Goal: Task Accomplishment & Management: Use online tool/utility

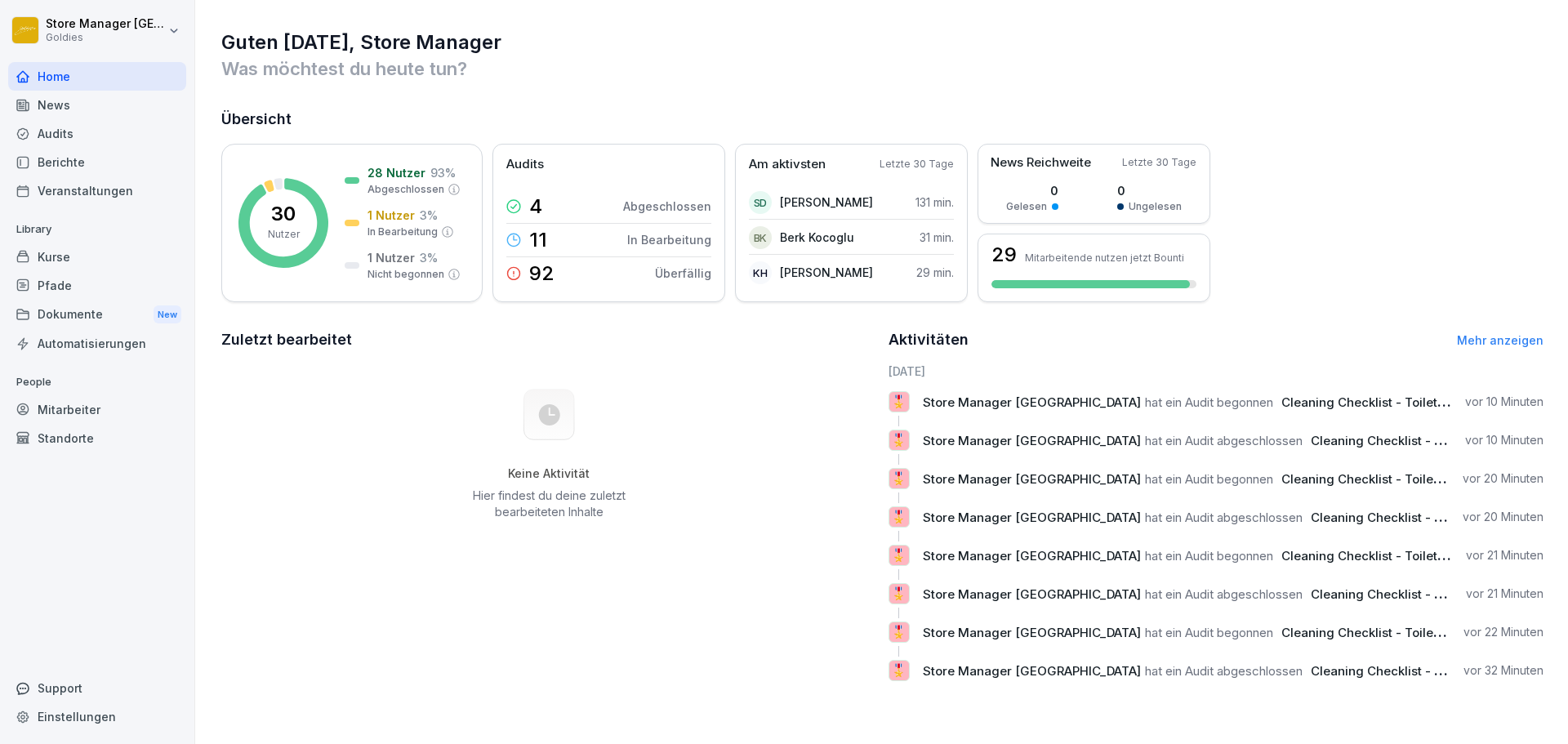
click at [80, 136] on div "Audits" at bounding box center [97, 133] width 178 height 29
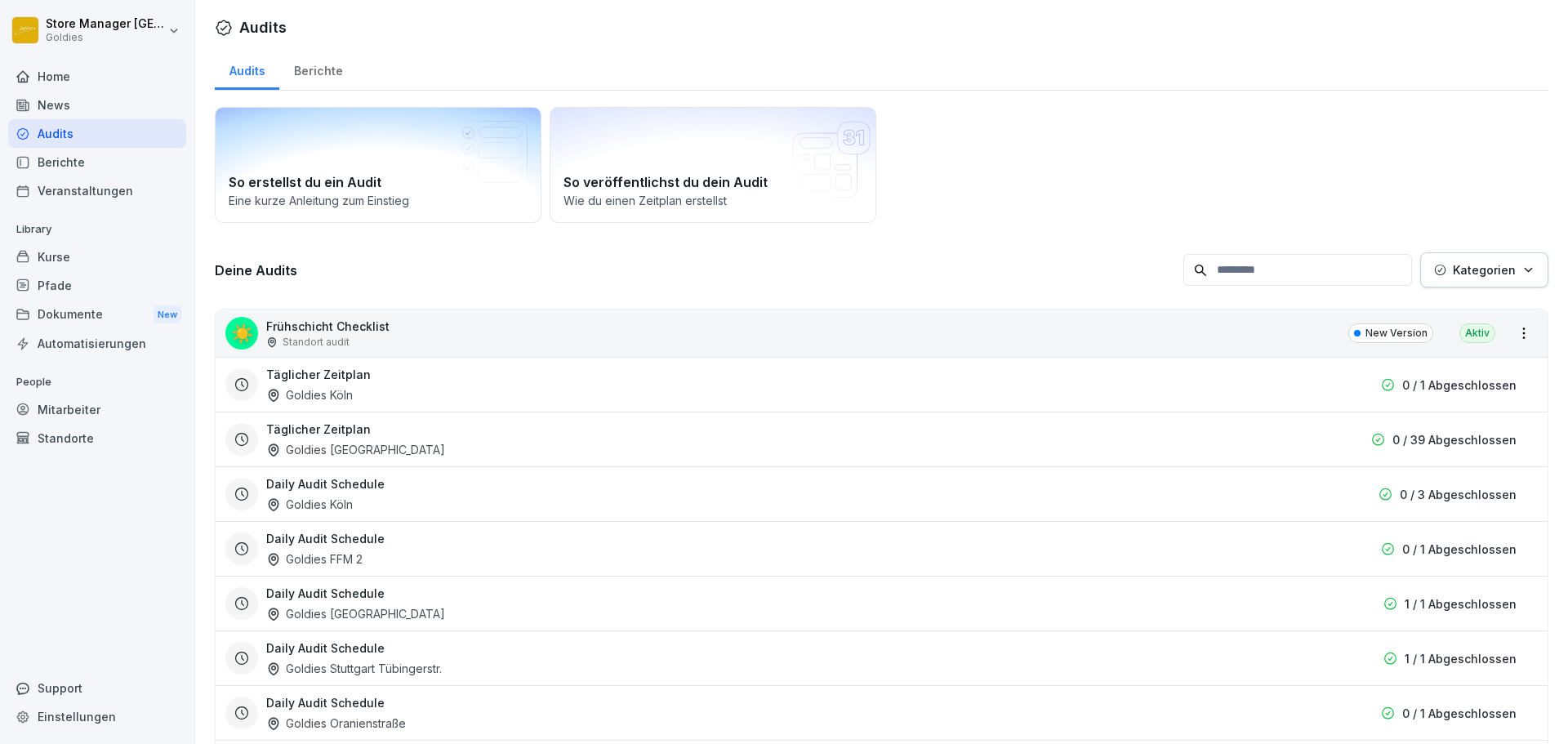
click at [303, 82] on div "Berichte" at bounding box center [318, 69] width 78 height 42
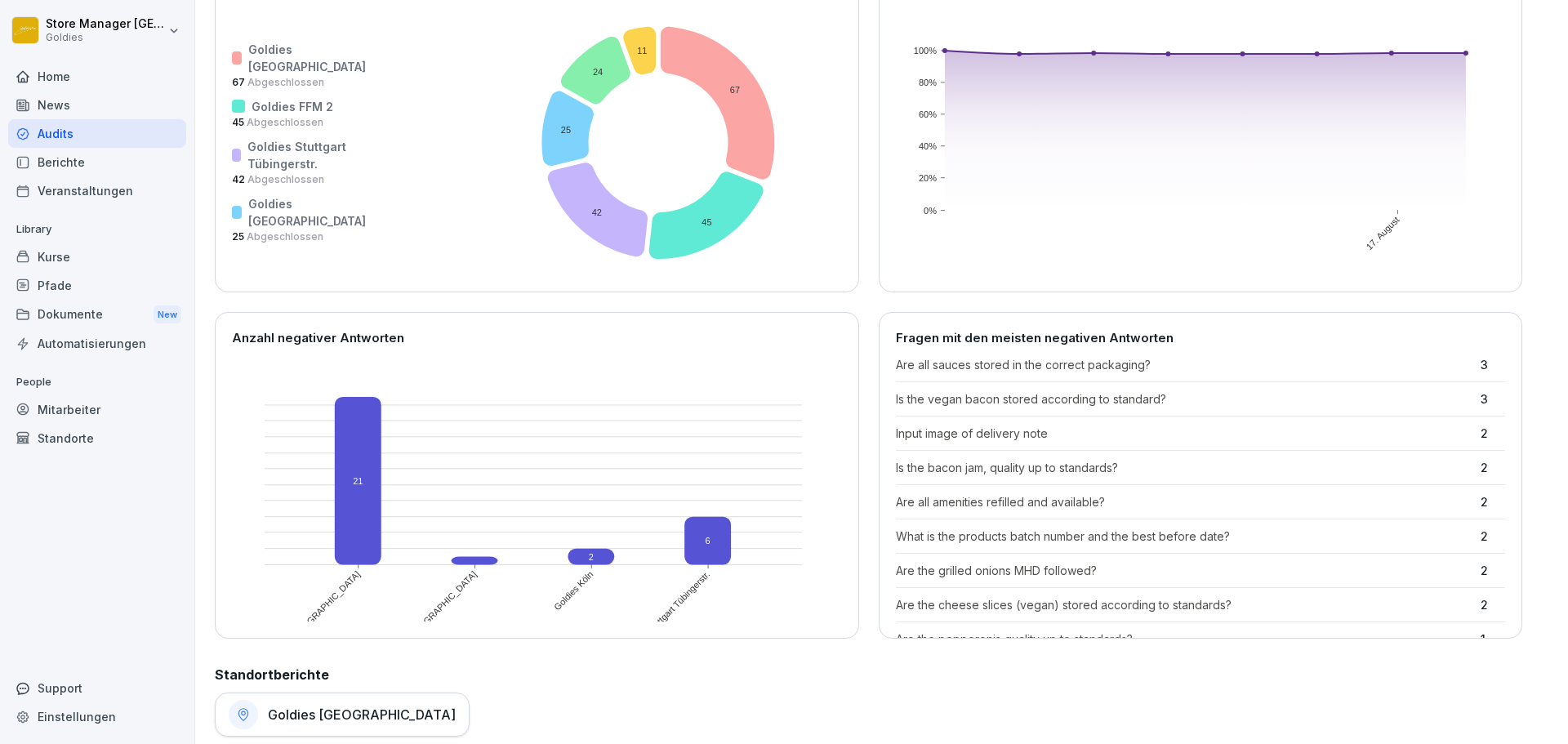
scroll to position [179, 0]
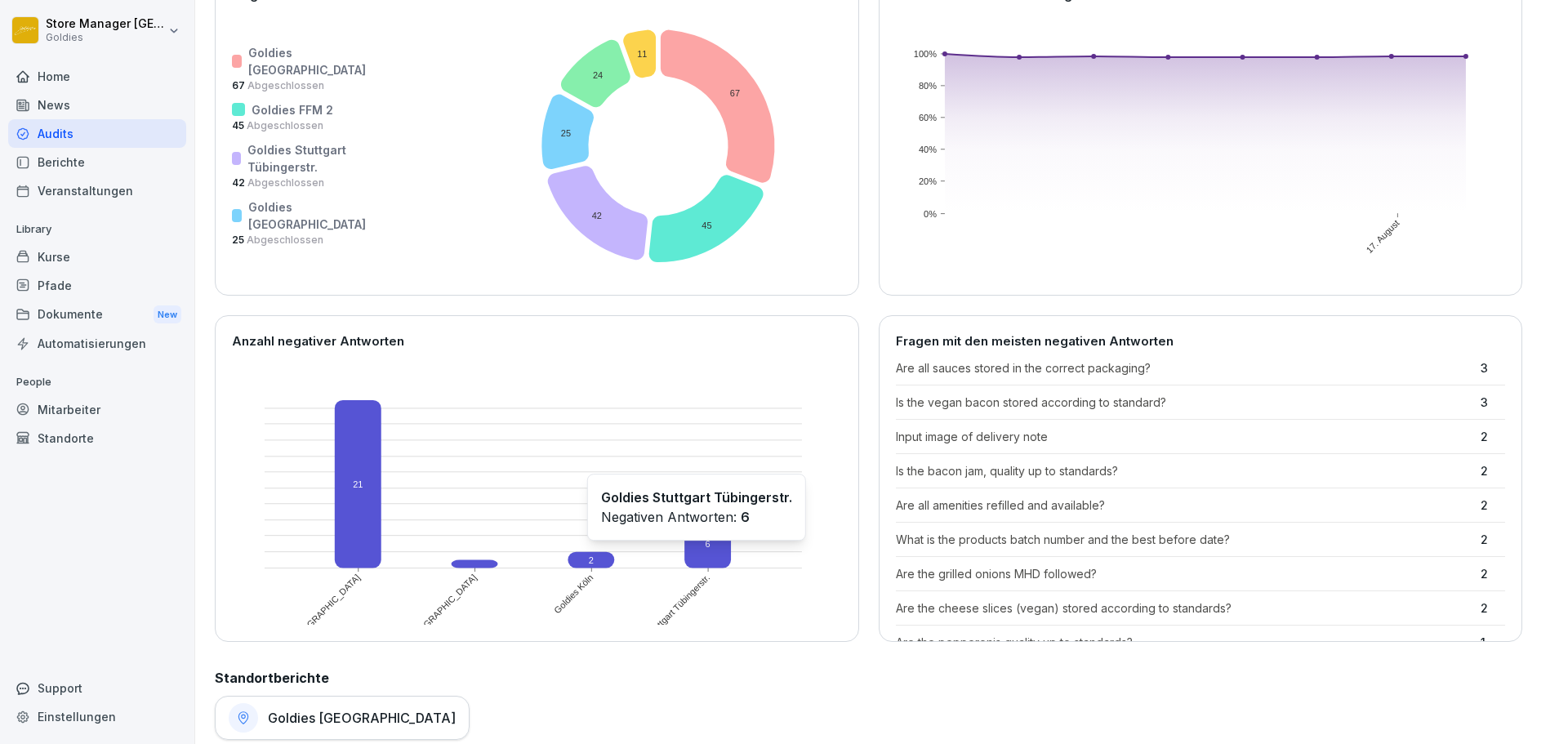
click at [704, 545] on rect at bounding box center [708, 544] width 47 height 48
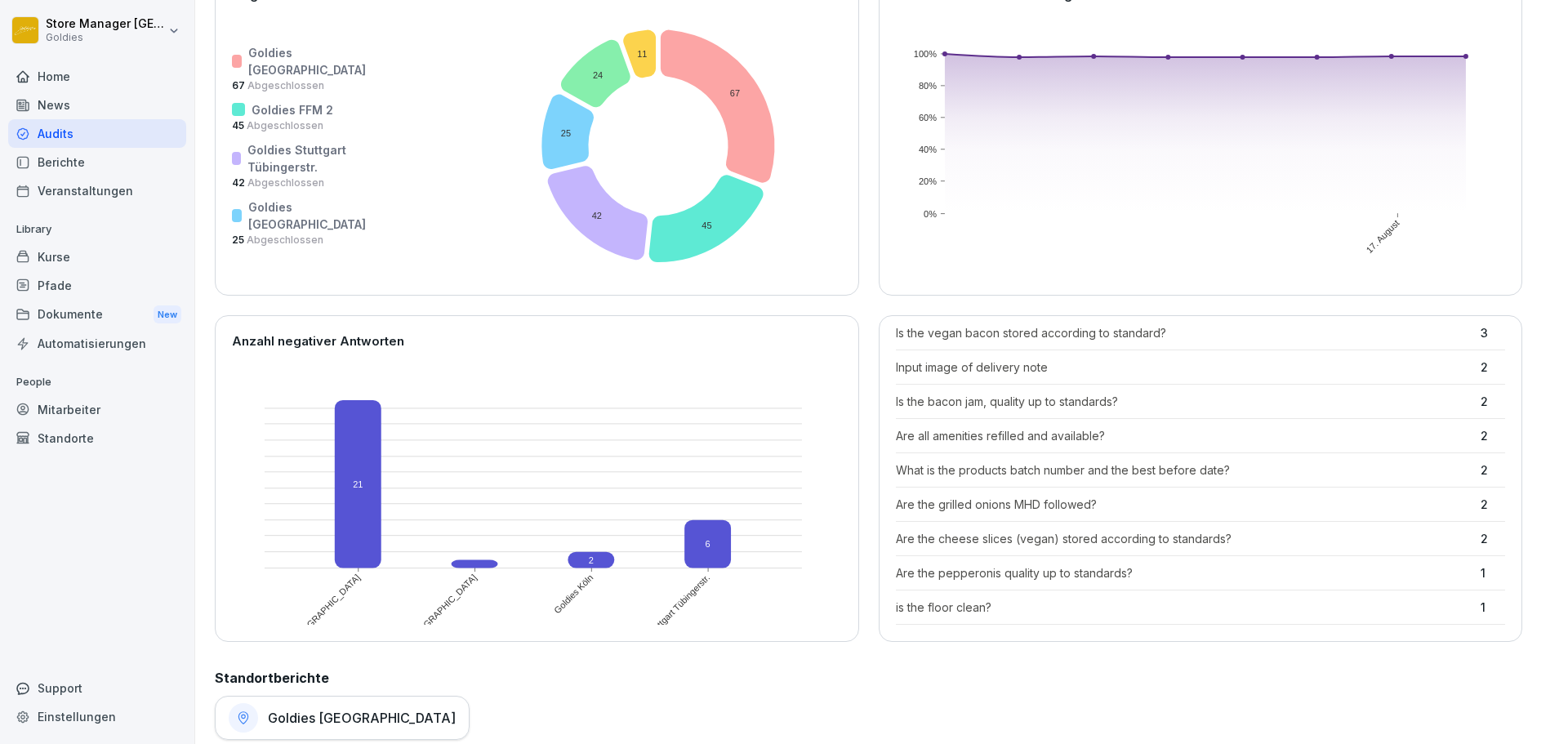
scroll to position [0, 0]
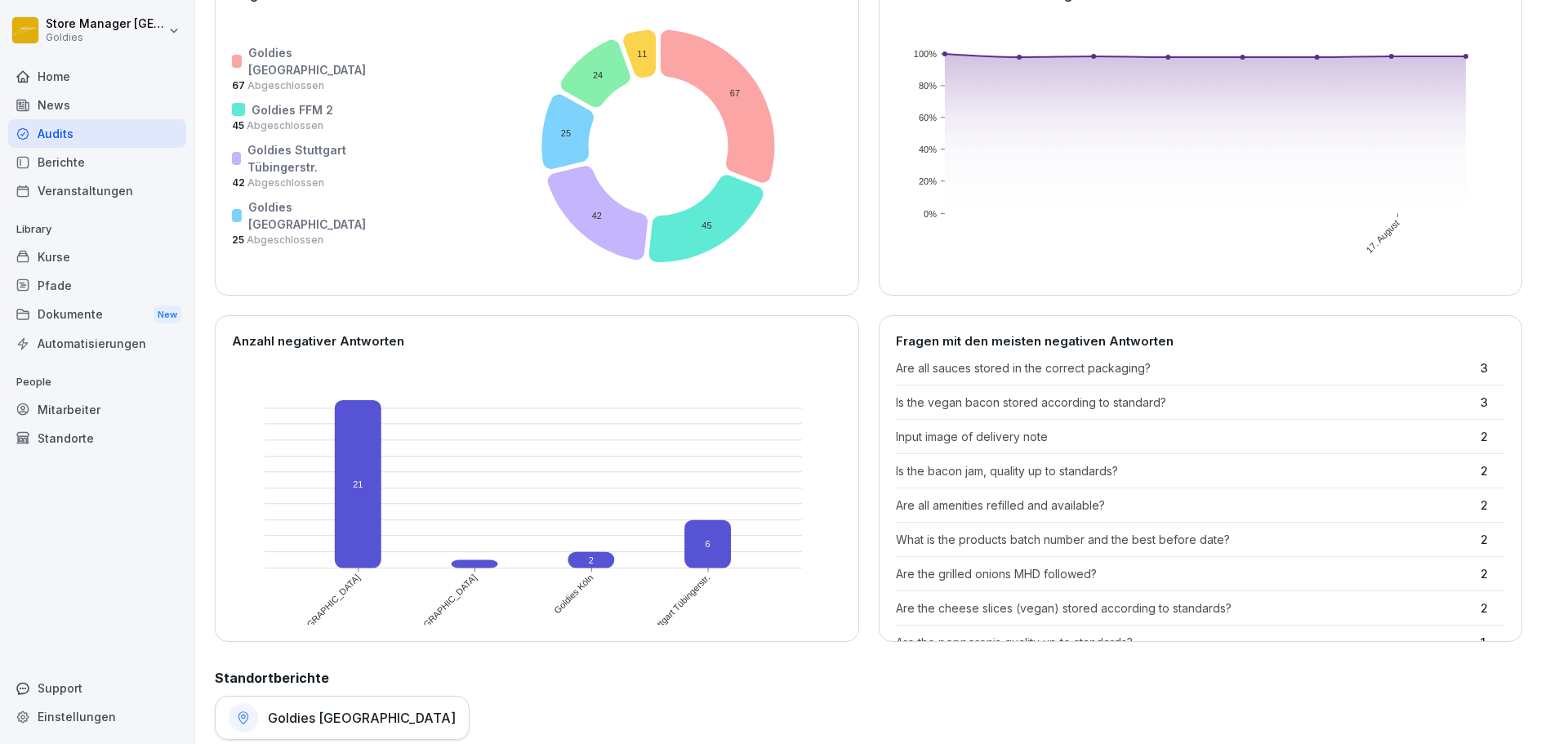
drag, startPoint x: 1457, startPoint y: 362, endPoint x: 1460, endPoint y: 370, distance: 8.5
click at [1481, 363] on p "3" at bounding box center [1493, 368] width 25 height 17
drag, startPoint x: 1460, startPoint y: 370, endPoint x: 1461, endPoint y: 387, distance: 17.0
click at [1481, 371] on p "3" at bounding box center [1493, 368] width 25 height 17
click at [1461, 387] on div "Are all sauces stored in the correct packaging? 3 Is the vegan bacon stored acc…" at bounding box center [1200, 527] width 610 height 335
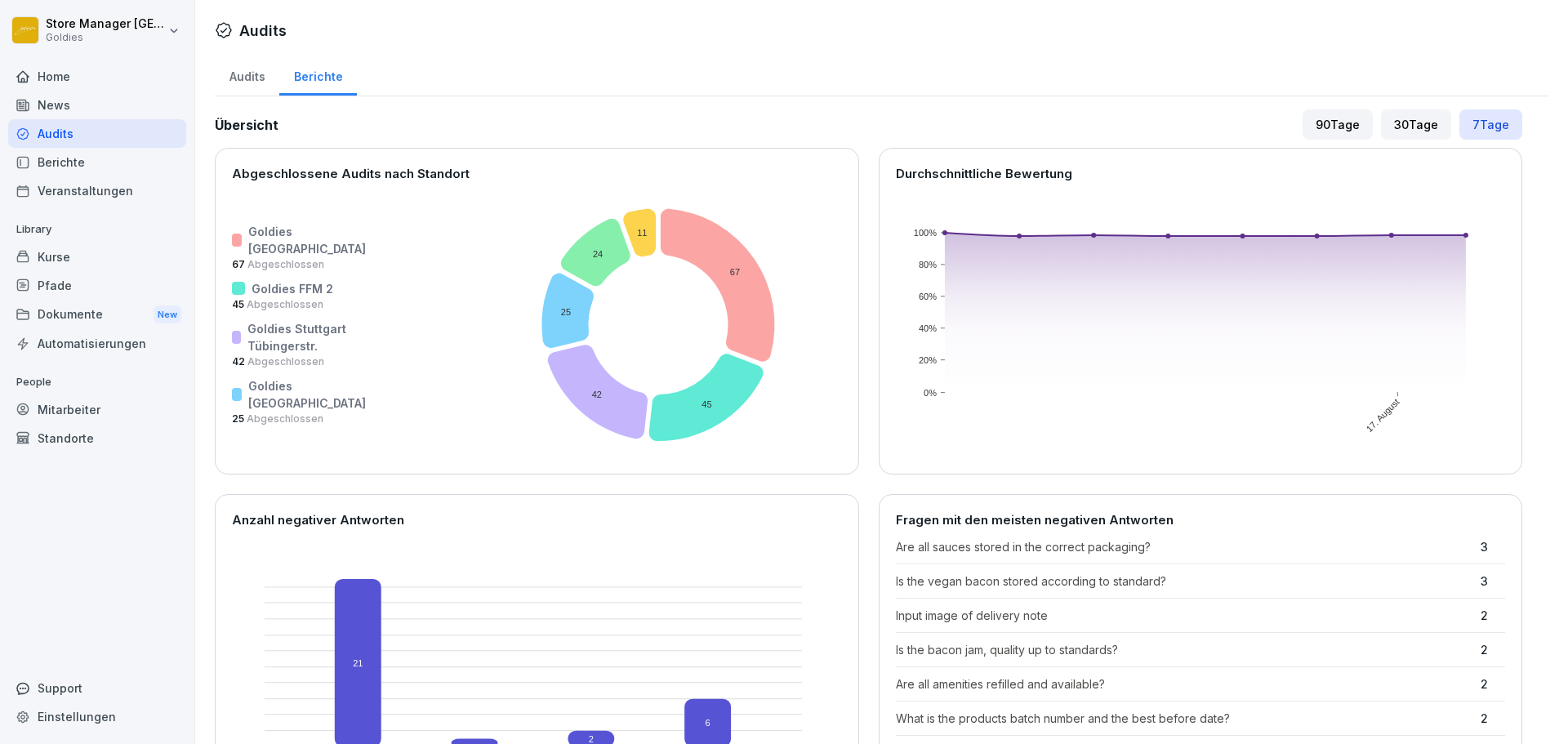
click at [1346, 128] on div "90 Tage" at bounding box center [1338, 124] width 71 height 30
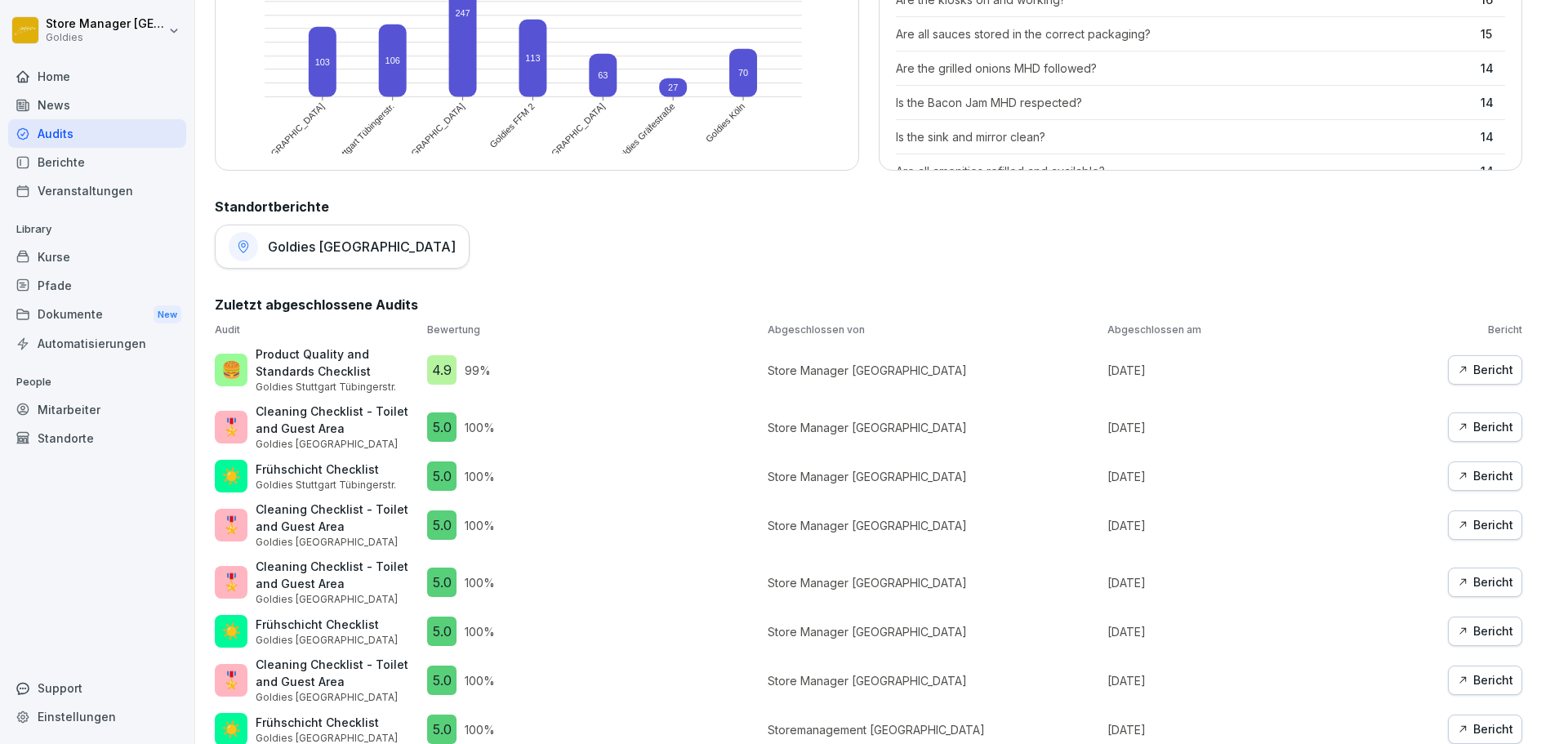
scroll to position [654, 0]
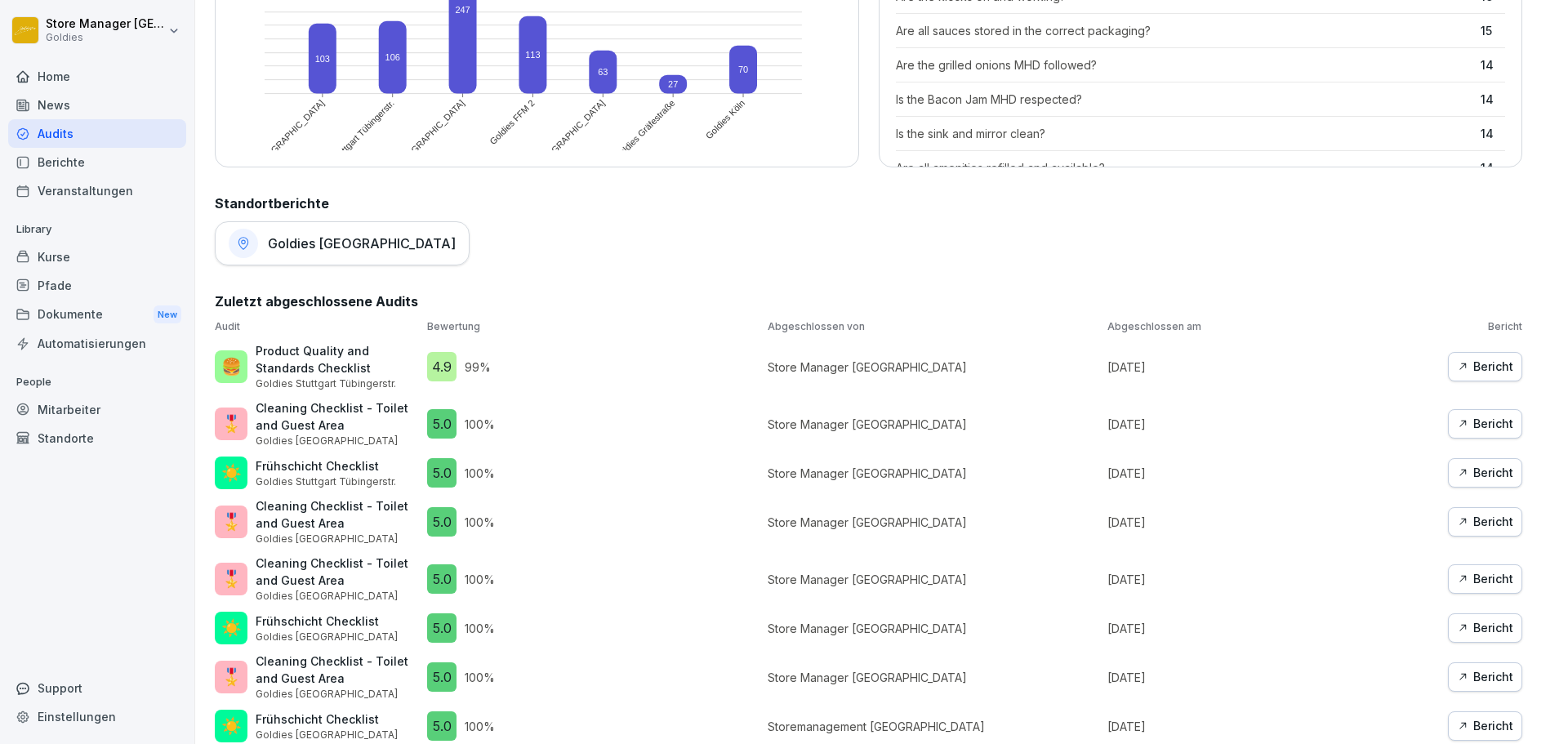
click at [1497, 371] on div "Bericht" at bounding box center [1485, 367] width 57 height 18
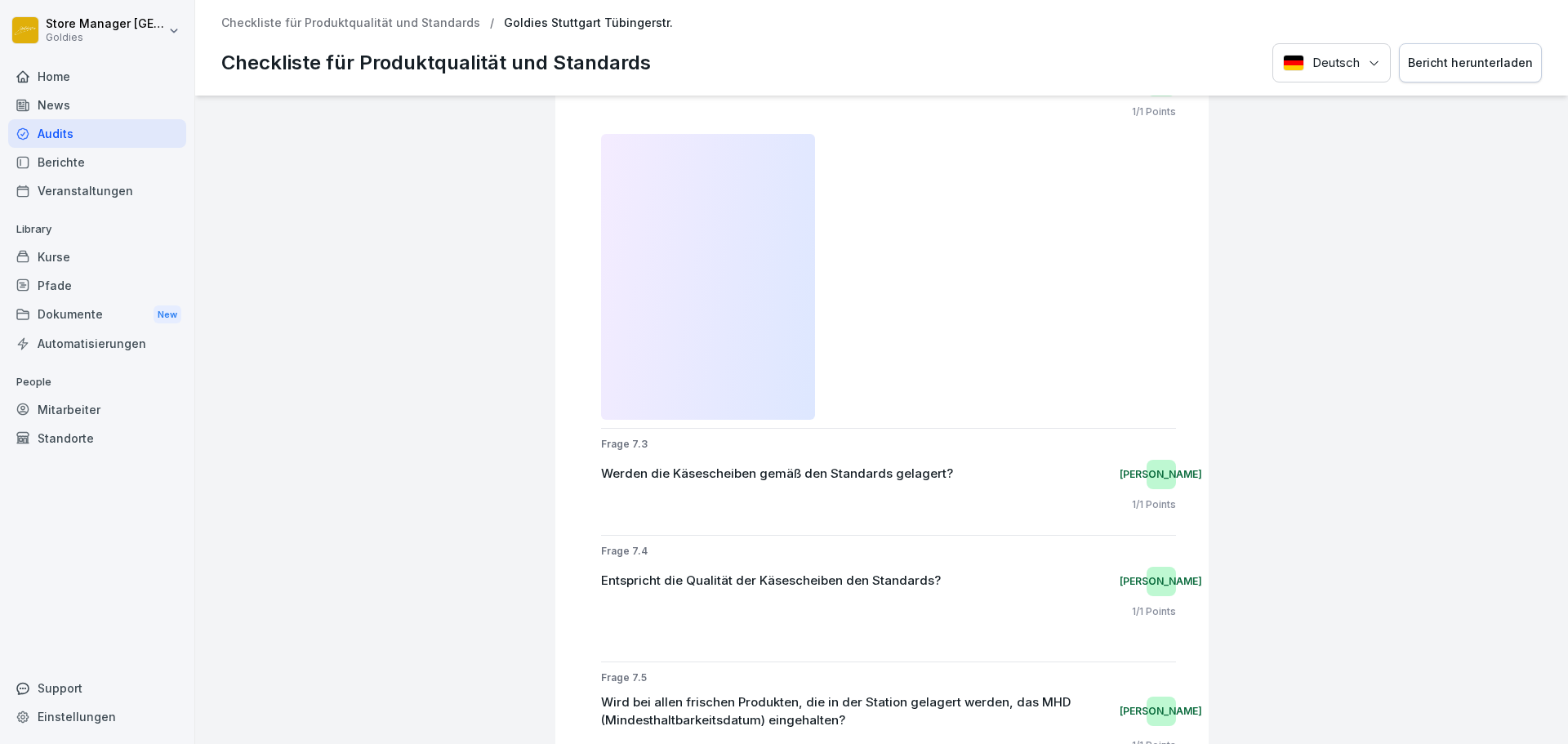
scroll to position [7884, 0]
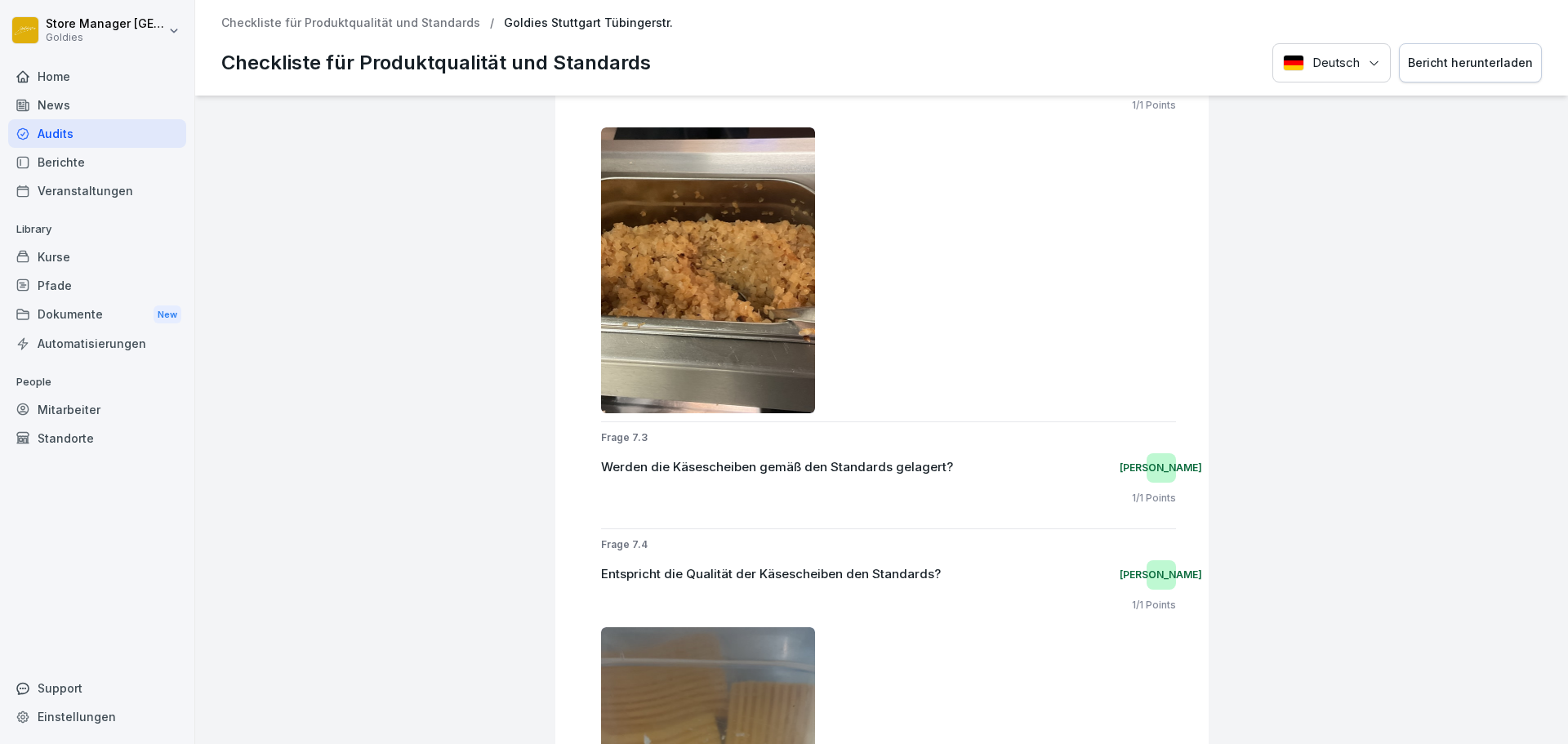
click at [1038, 356] on div at bounding box center [888, 270] width 575 height 286
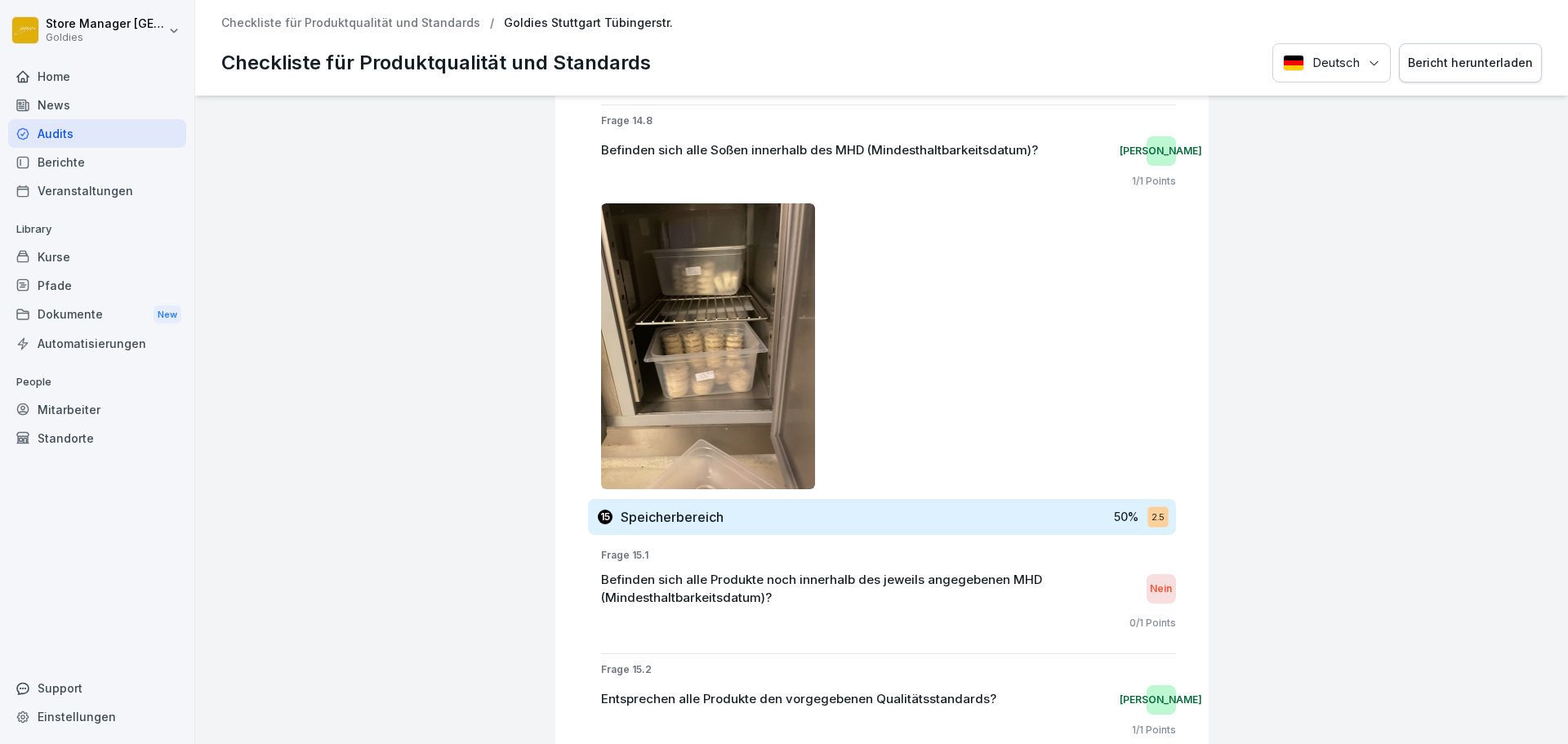
scroll to position [17192, 0]
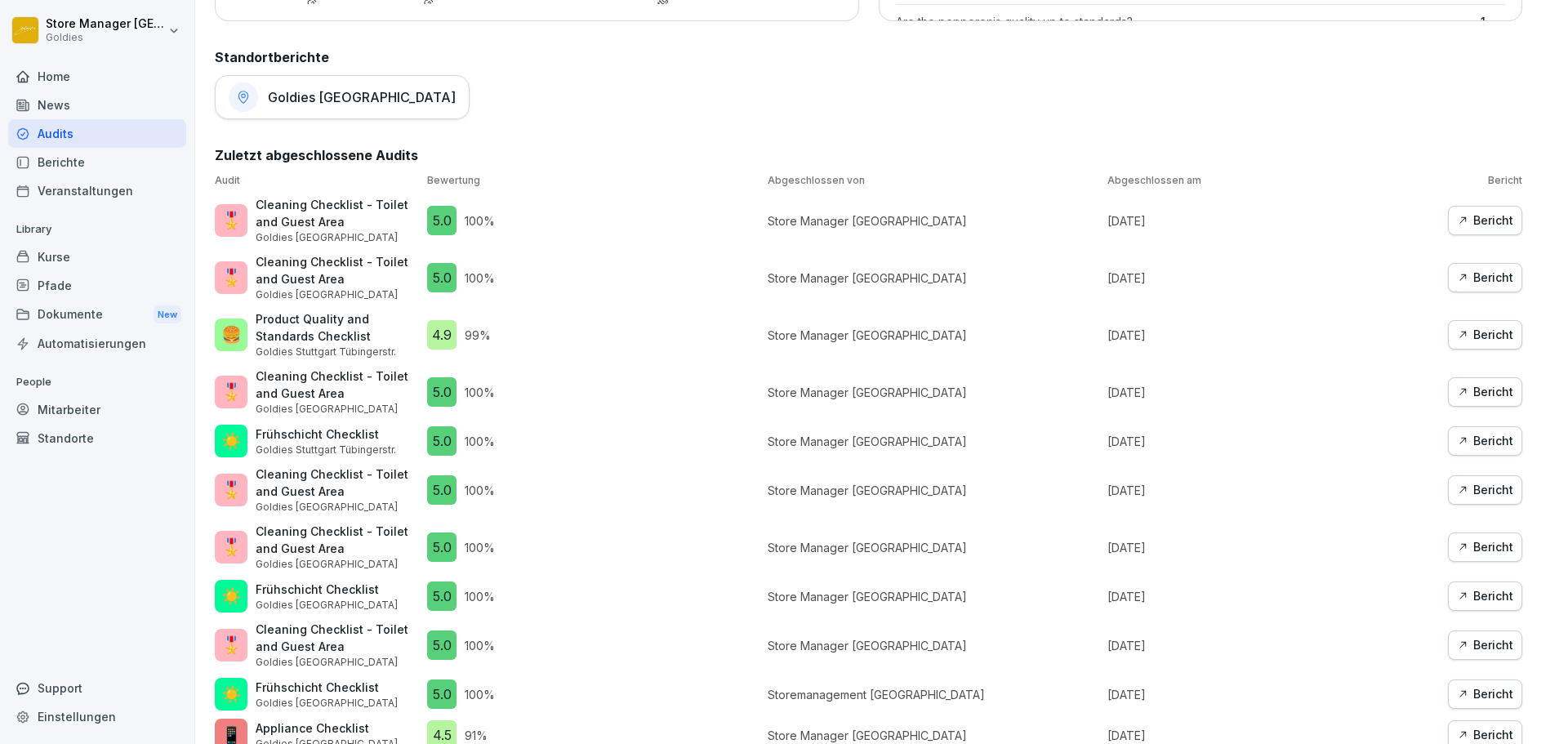
scroll to position [817, 0]
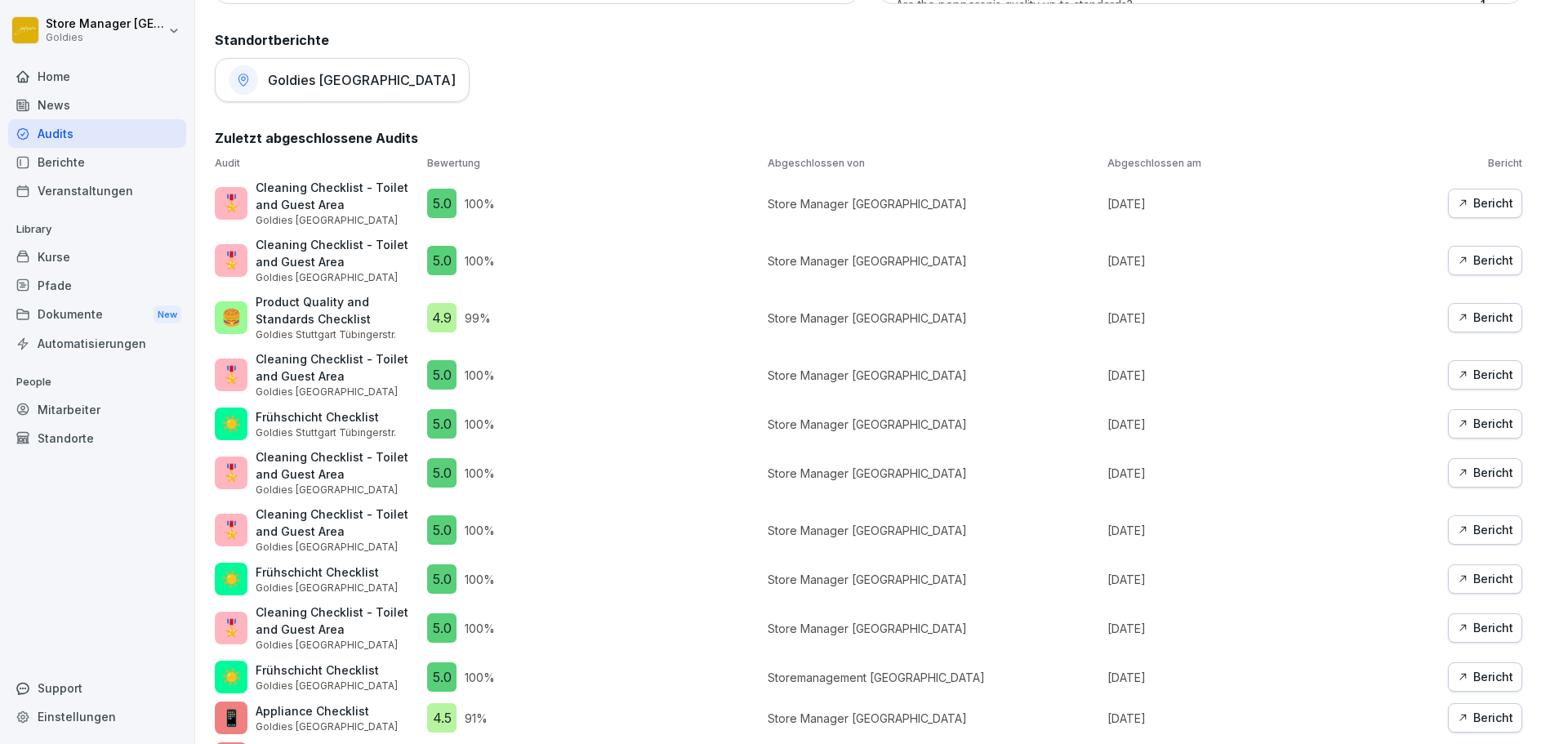
click at [1448, 260] on button "Bericht" at bounding box center [1485, 260] width 75 height 30
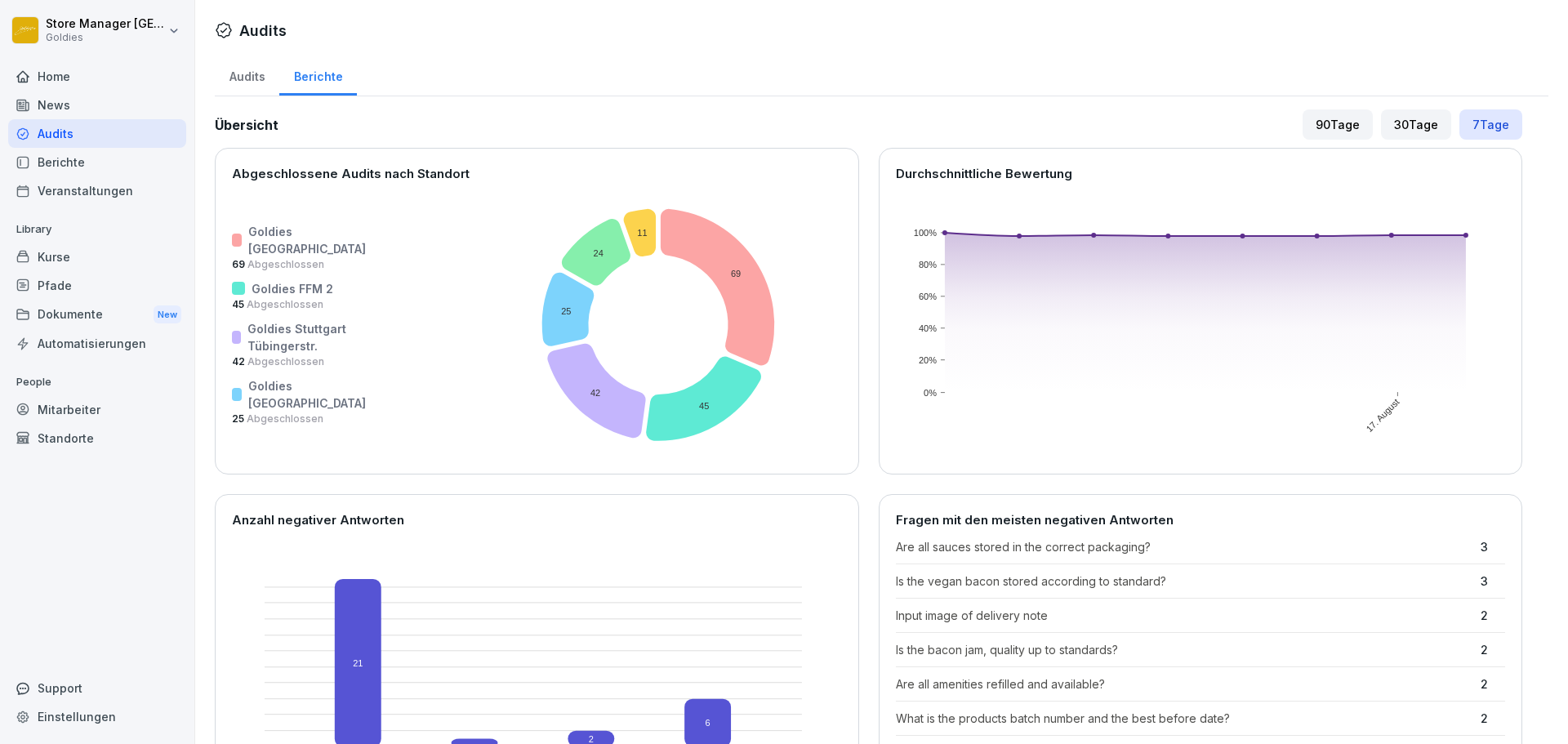
scroll to position [654, 0]
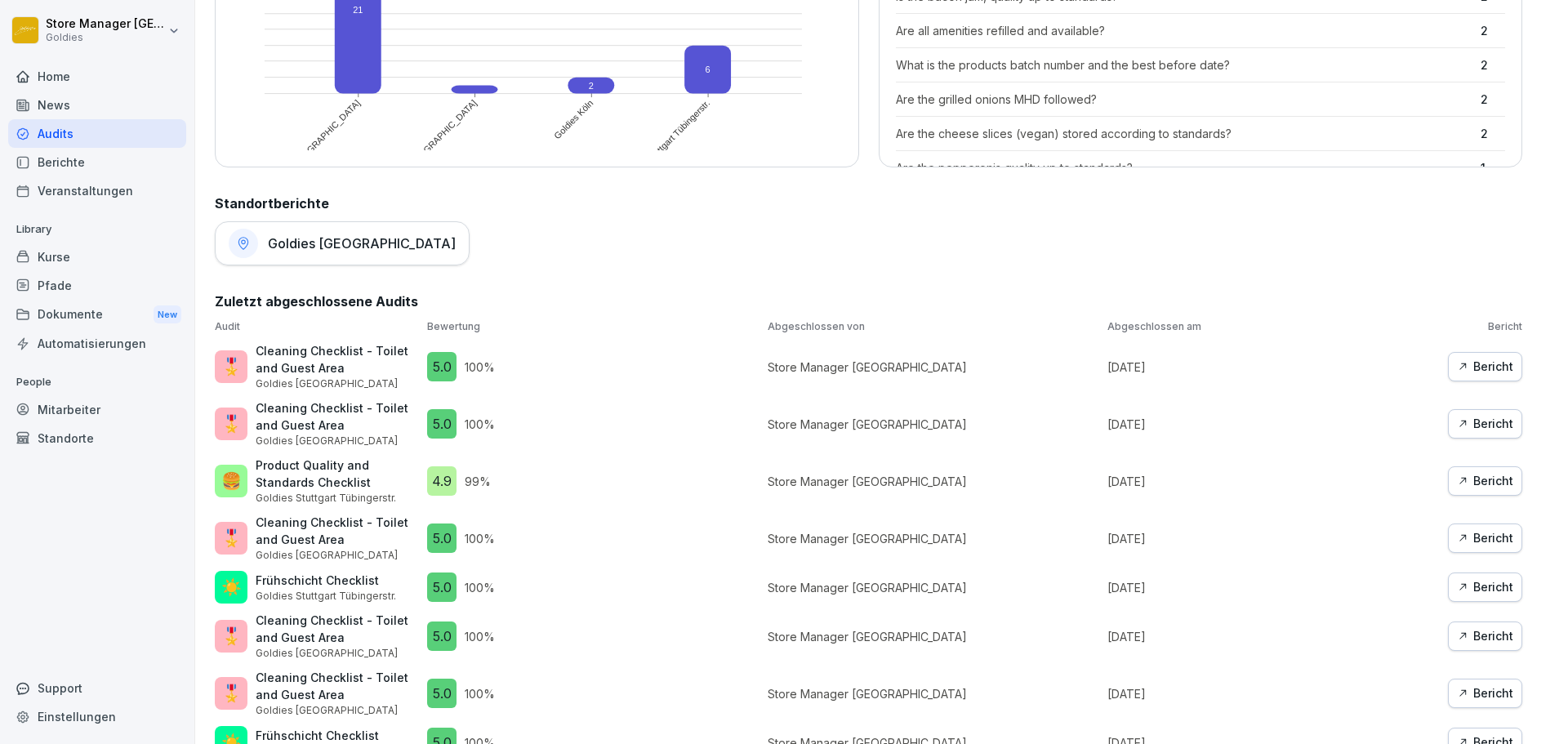
click at [1481, 364] on div "Bericht" at bounding box center [1485, 367] width 57 height 18
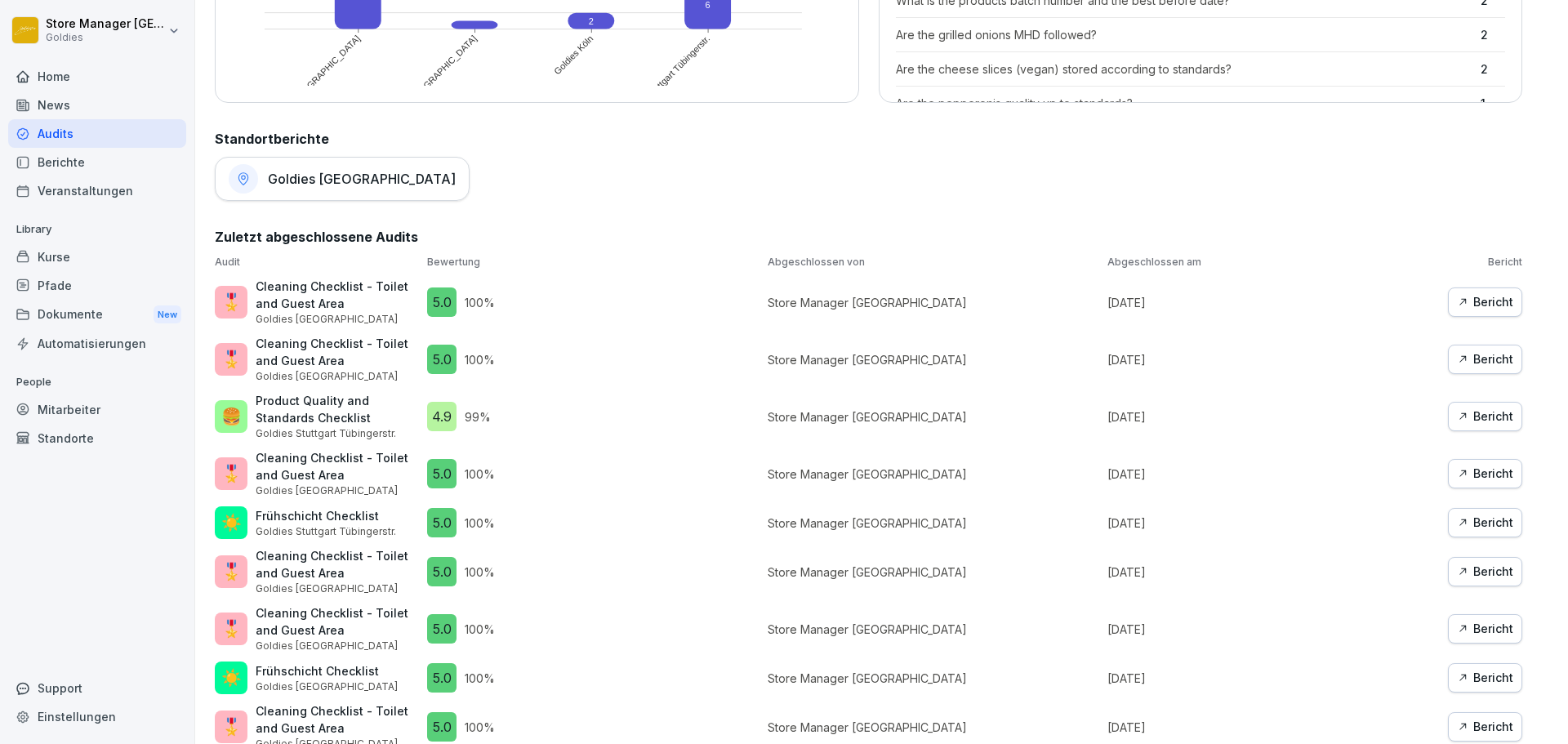
scroll to position [735, 0]
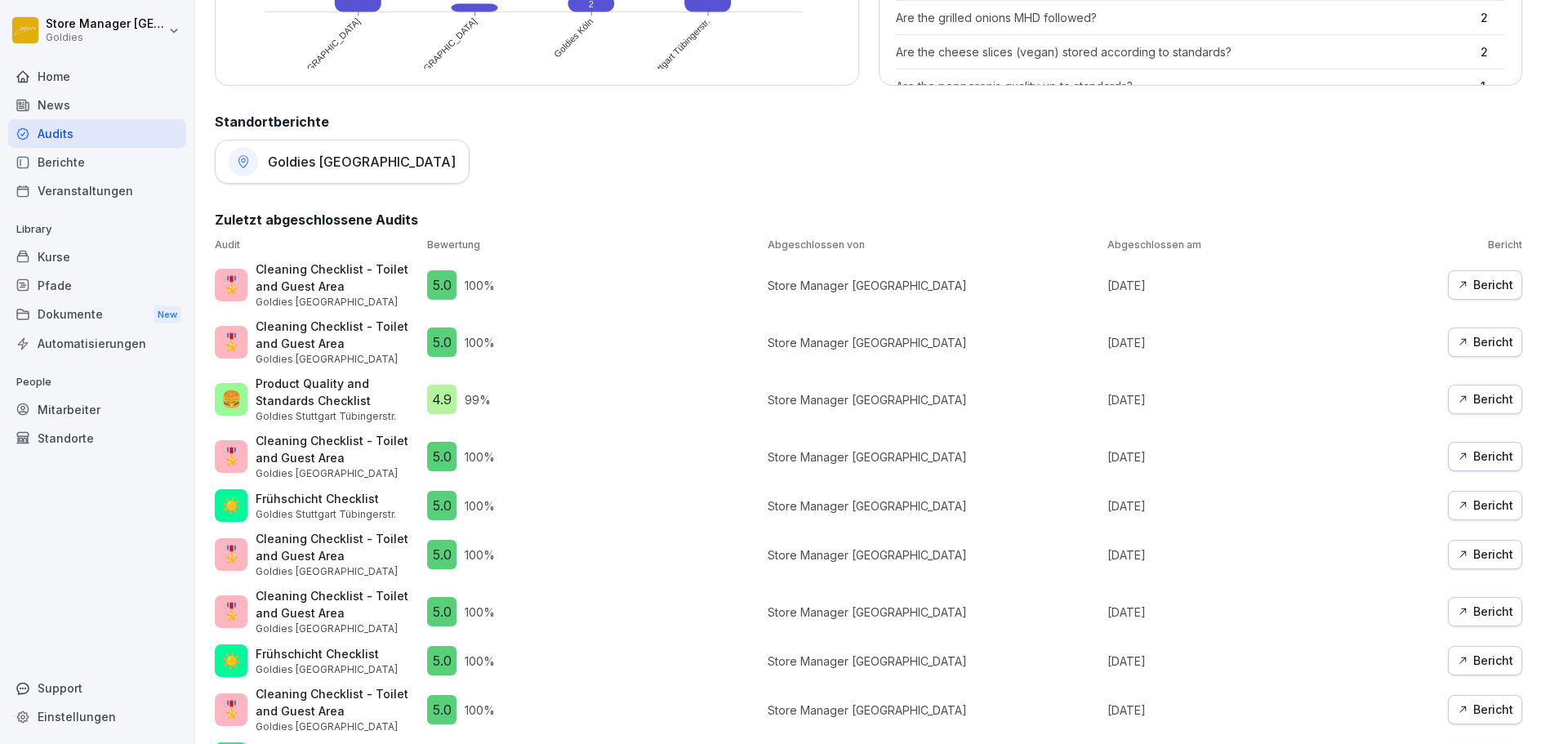
click at [1457, 340] on icon "button" at bounding box center [1463, 342] width 11 height 11
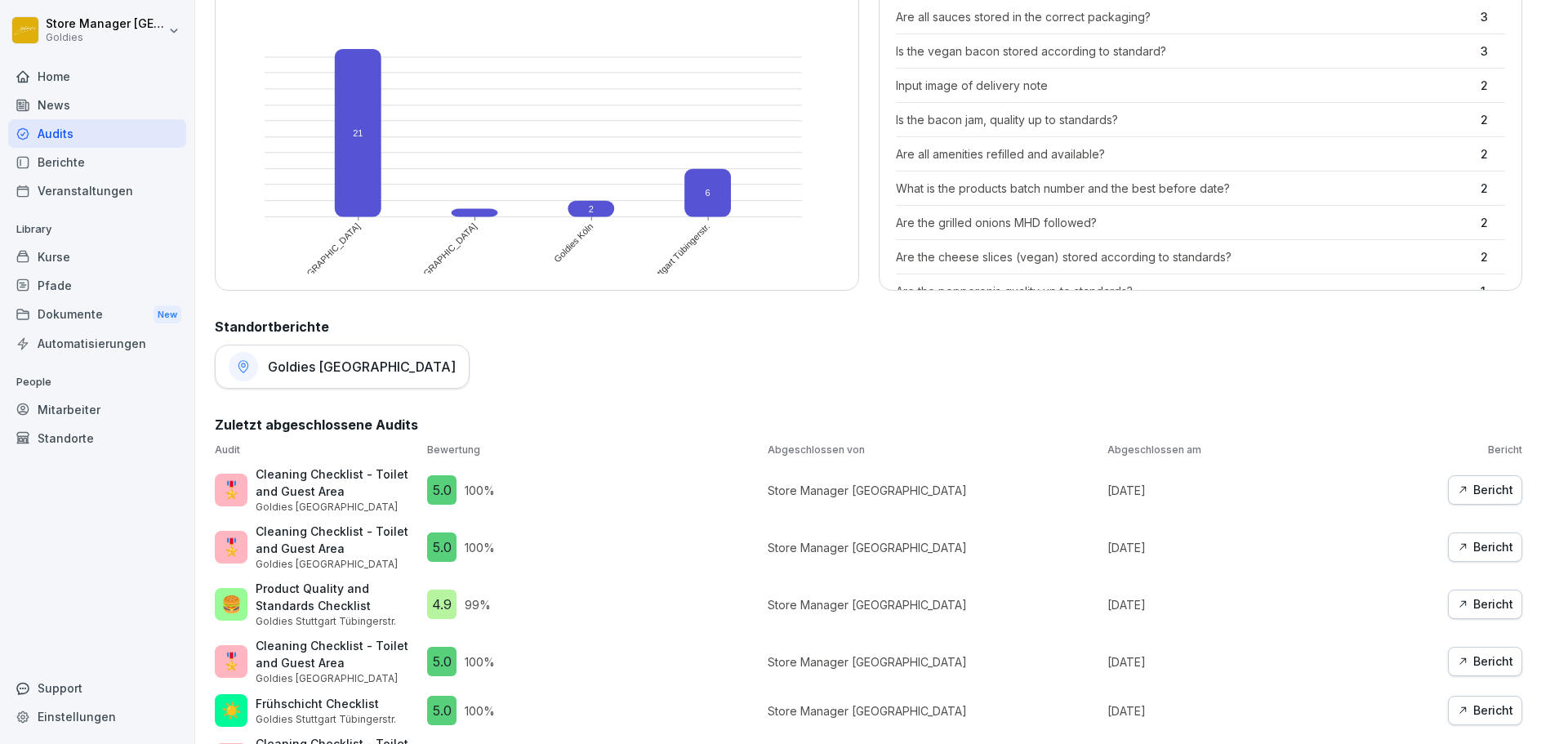
scroll to position [572, 0]
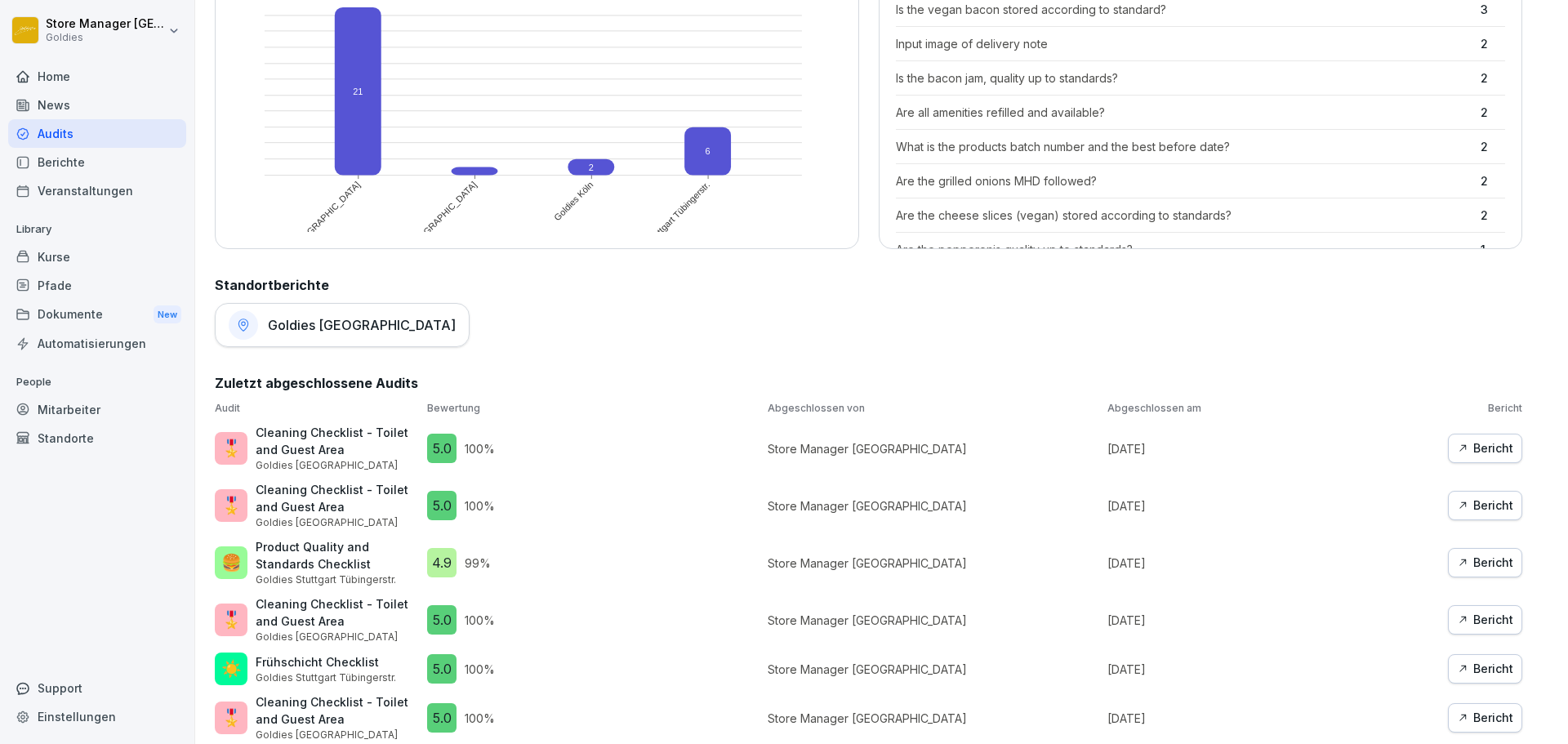
click at [1483, 507] on div "Bericht" at bounding box center [1485, 506] width 57 height 18
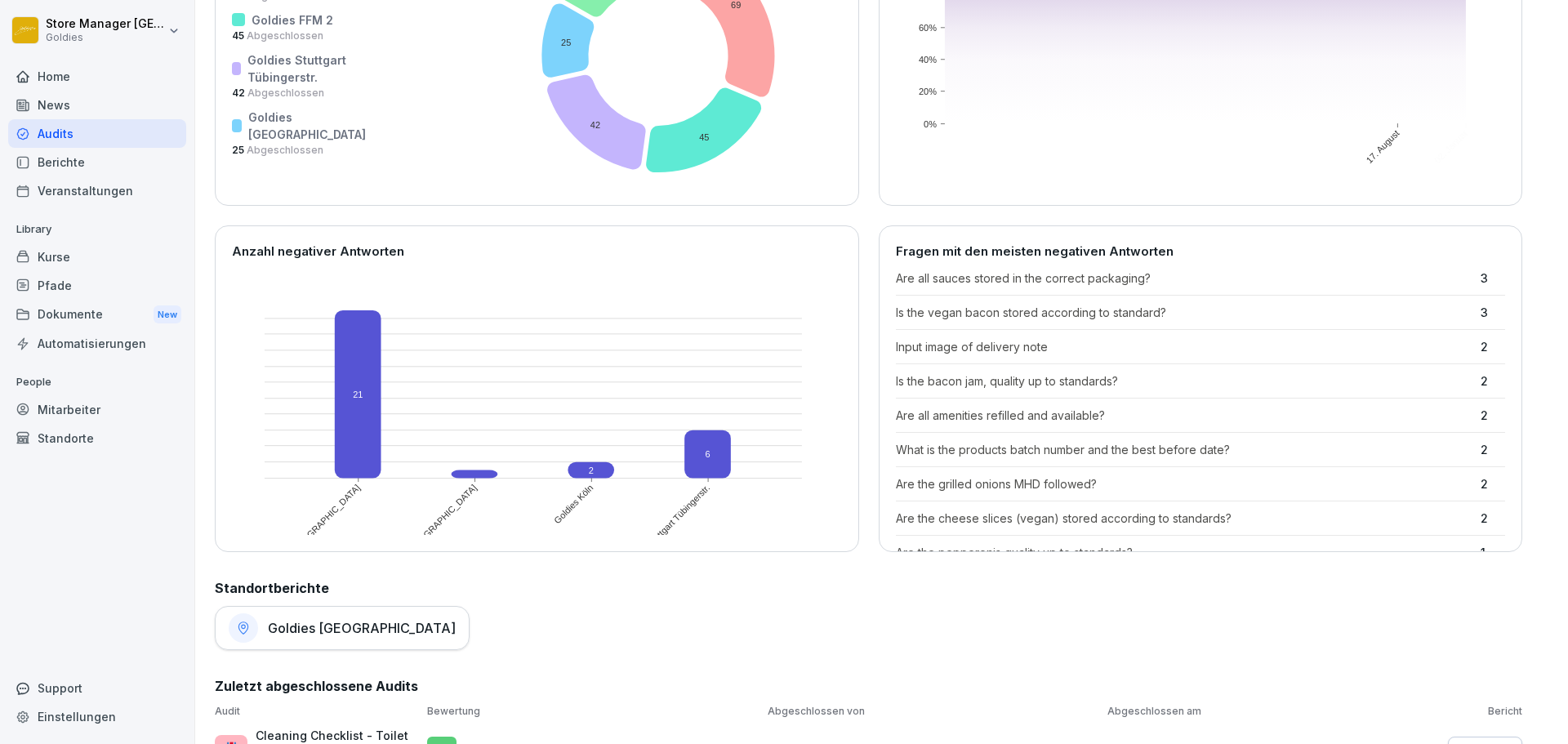
scroll to position [996, 0]
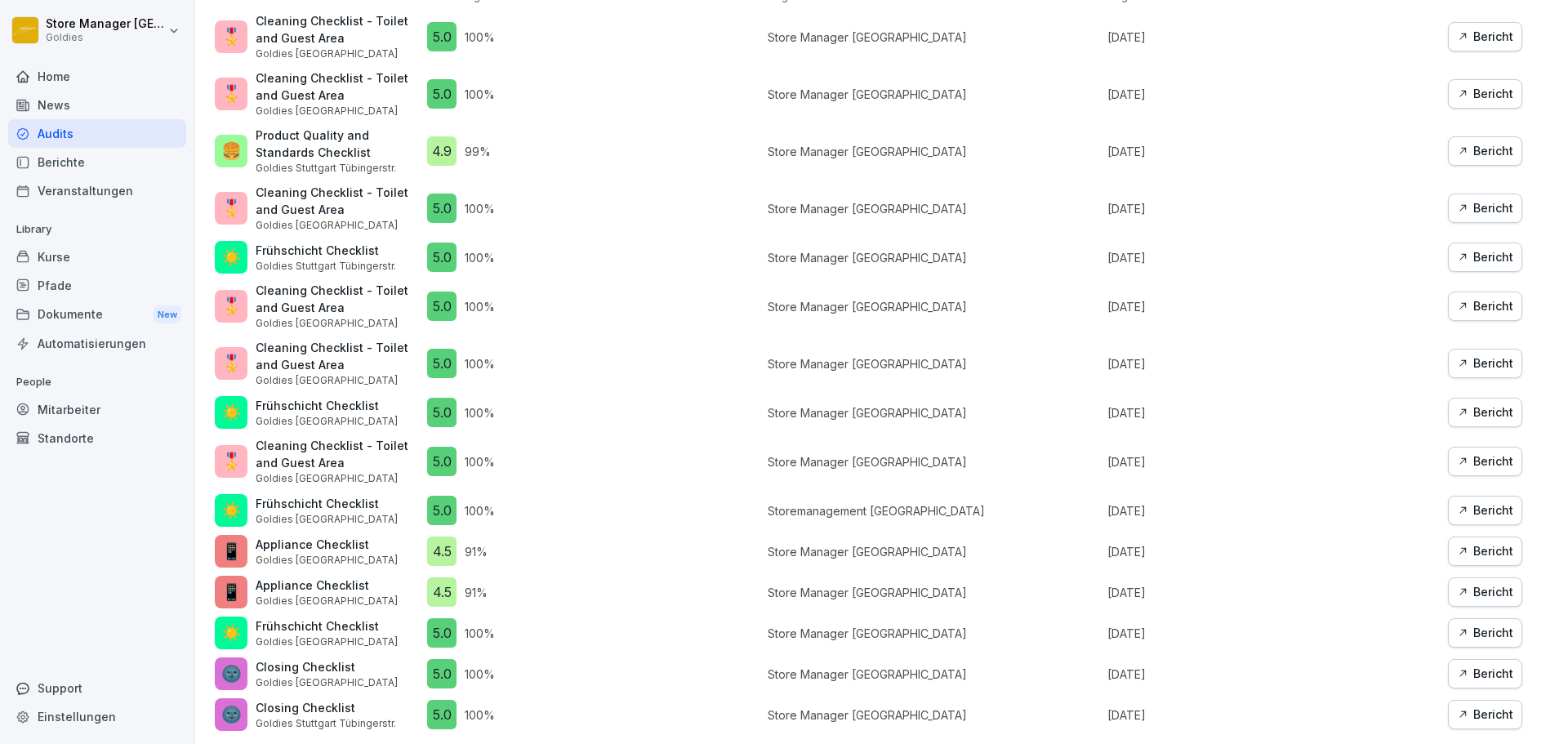
click at [1465, 204] on div "Bericht" at bounding box center [1485, 209] width 57 height 18
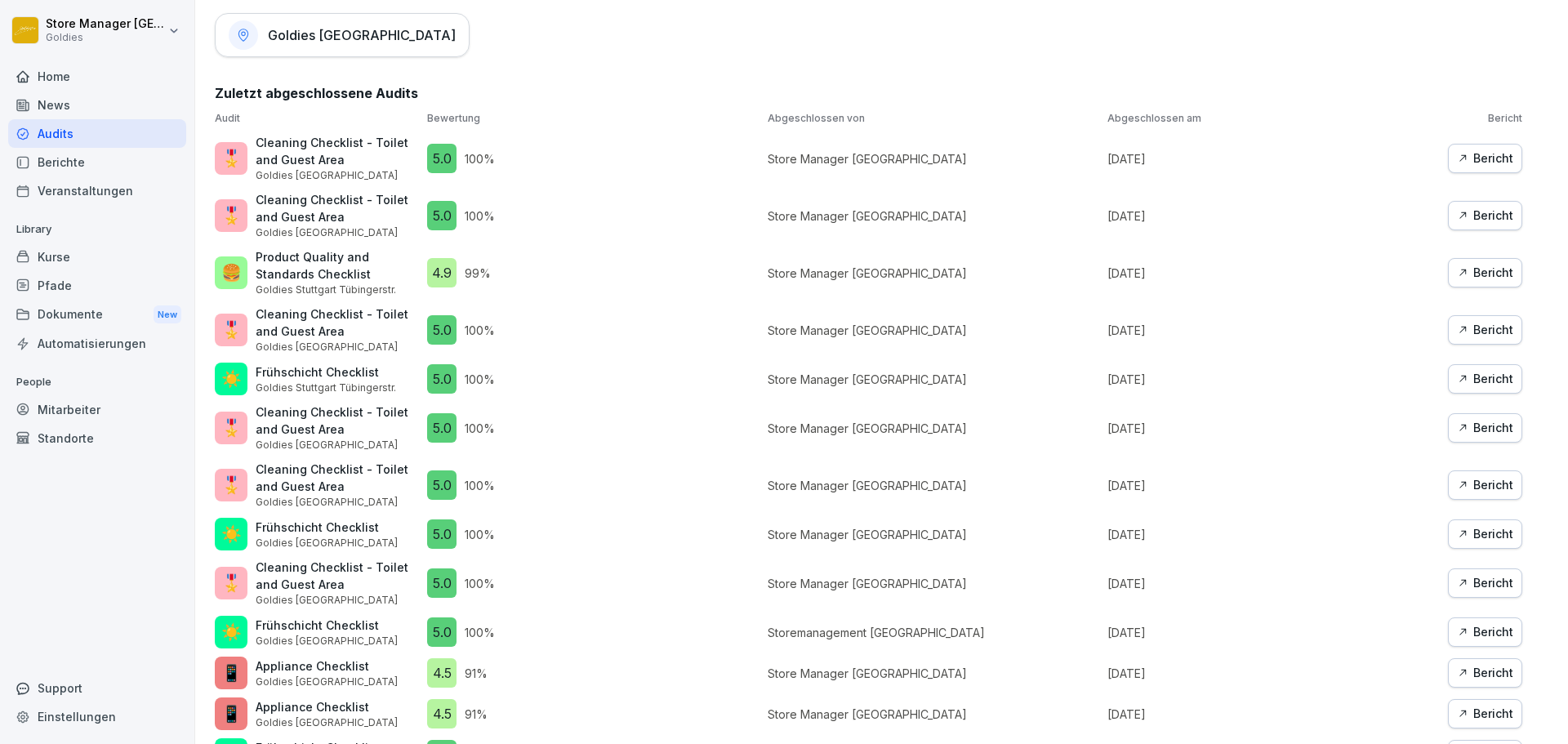
scroll to position [833, 0]
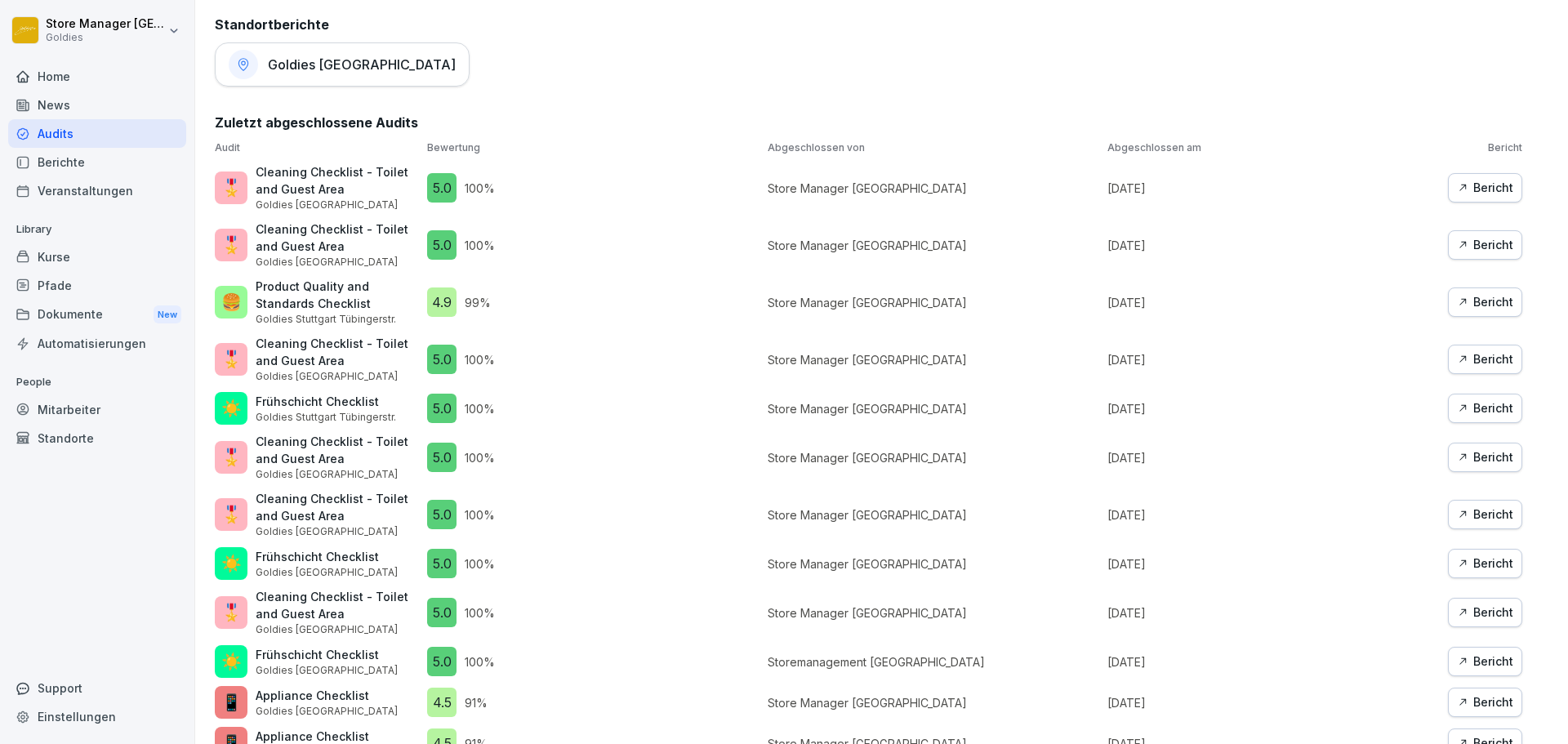
click at [1483, 709] on div "Bericht" at bounding box center [1485, 703] width 57 height 18
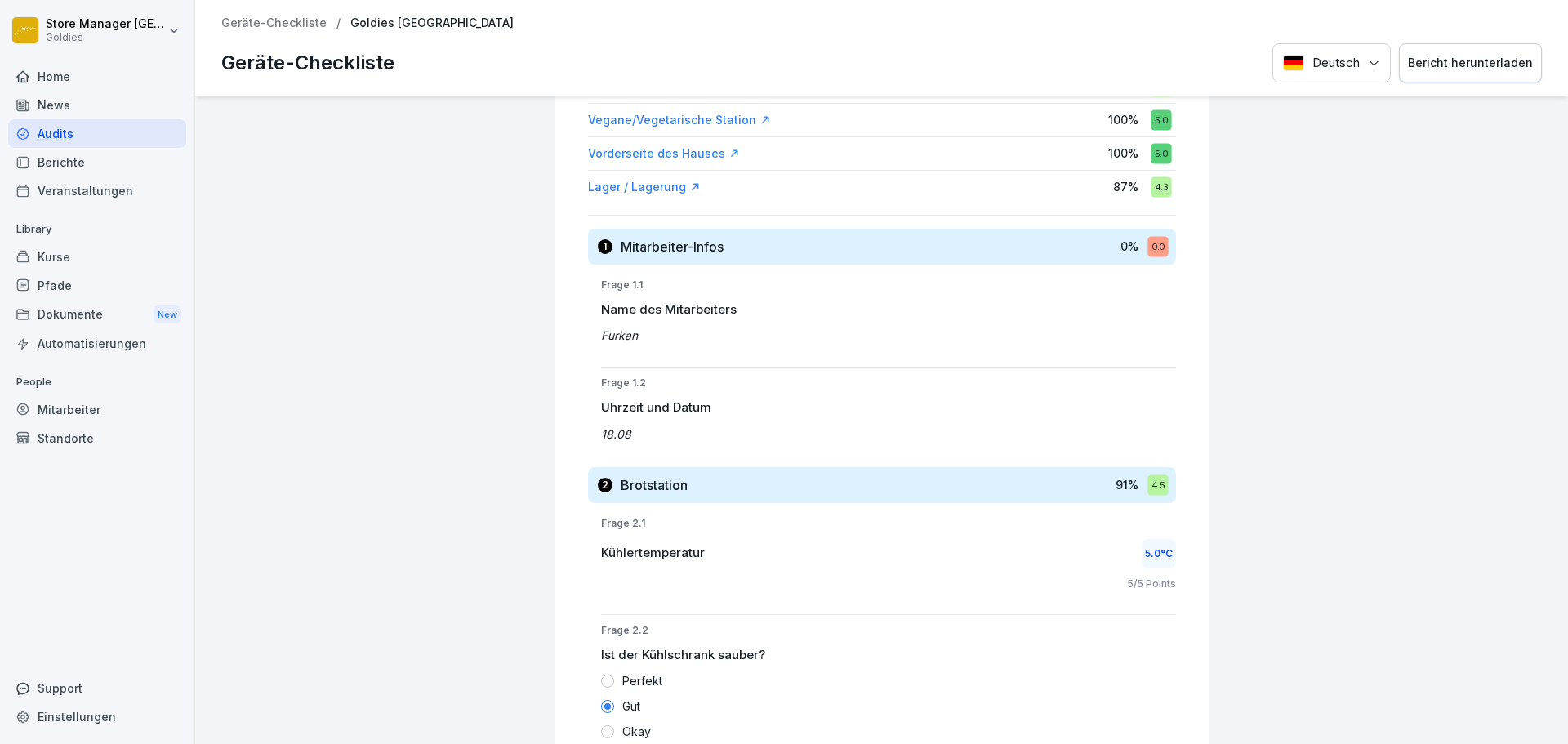
scroll to position [351, 0]
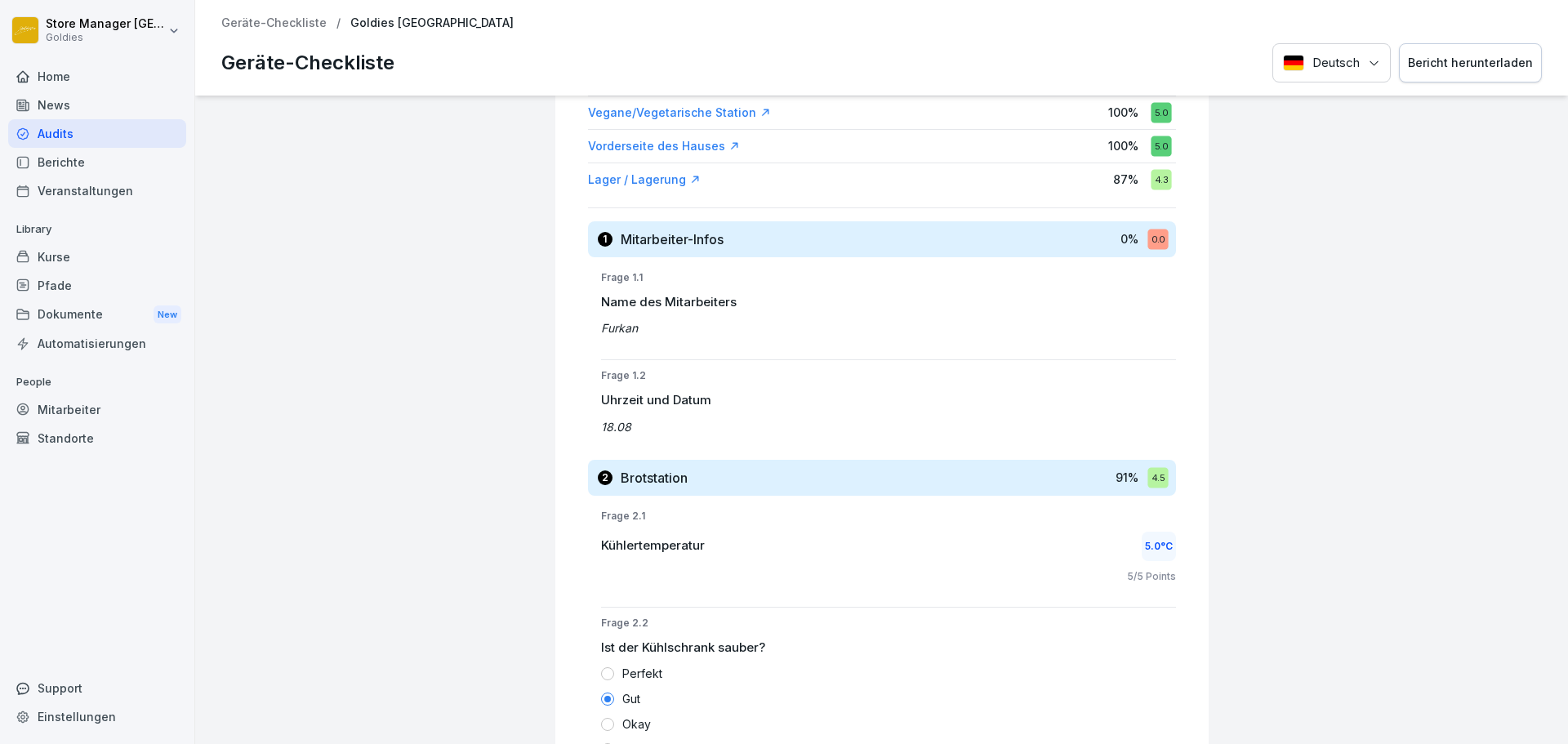
click at [667, 399] on p "Uhrzeit und Datum" at bounding box center [888, 401] width 575 height 19
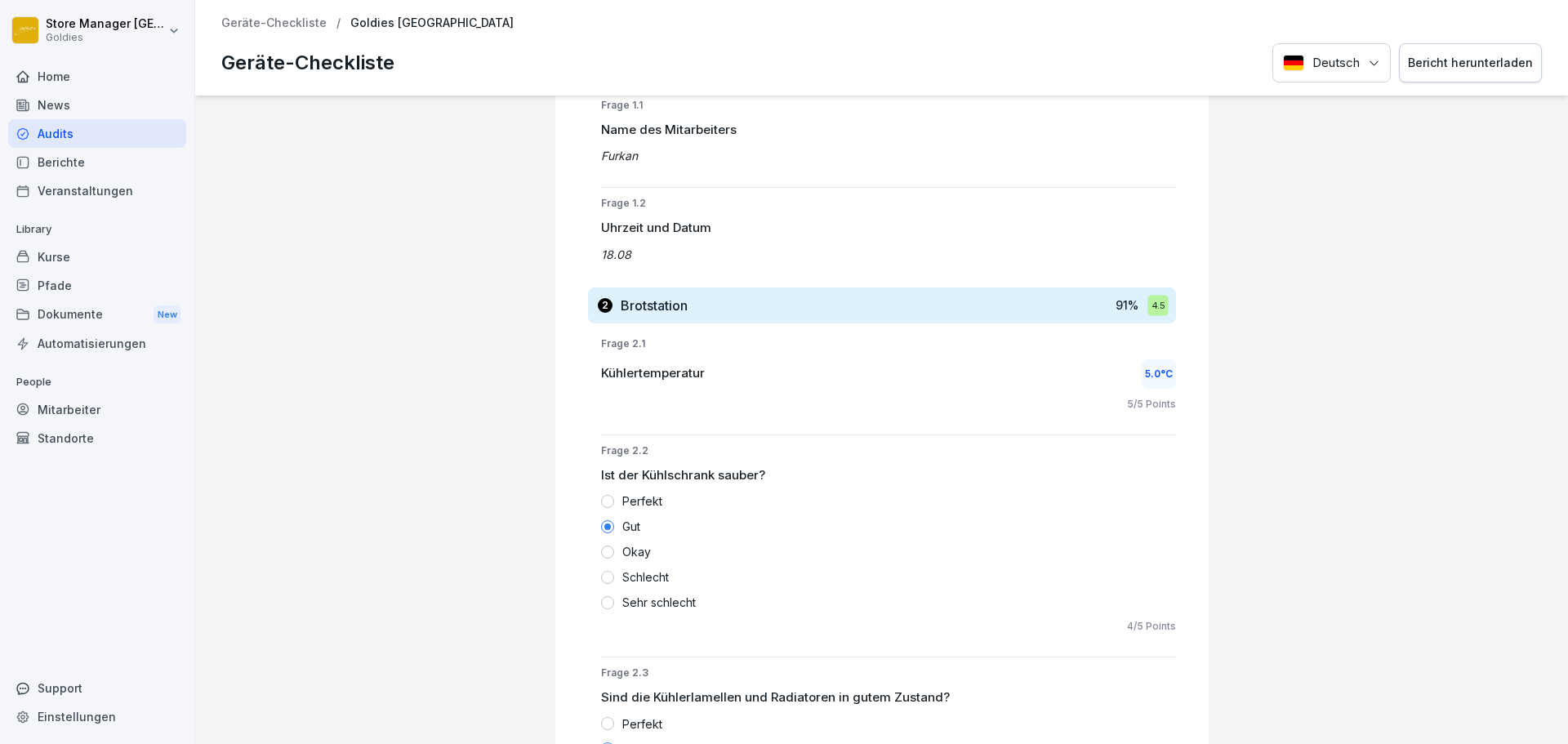
scroll to position [0, 0]
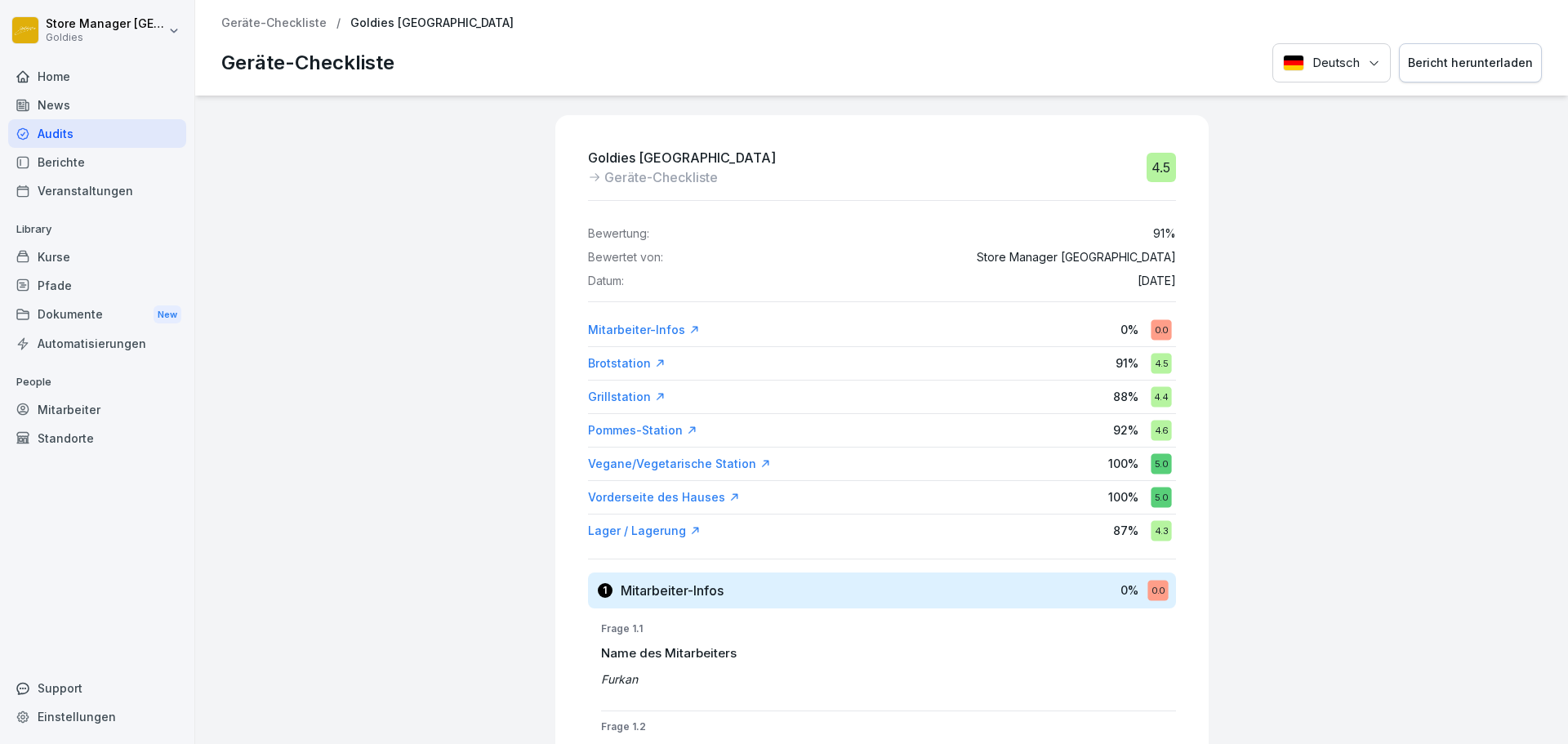
click at [1341, 221] on div "Goldies Düsseldorf Geräte-Checkliste 4.5 Bewertung: 91 % Bewertet von: Store Ma…" at bounding box center [882, 420] width 1373 height 649
